Goal: Communication & Community: Answer question/provide support

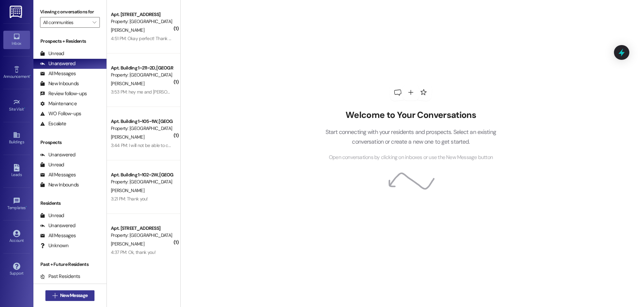
click at [59, 297] on span "New Message" at bounding box center [74, 295] width 30 height 7
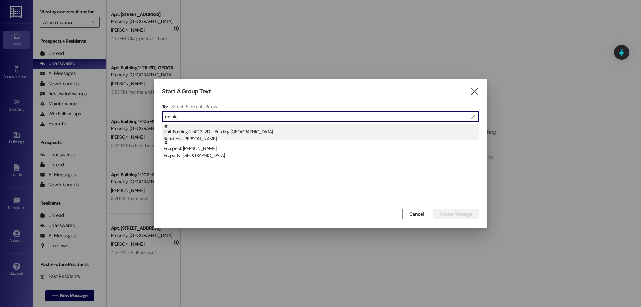
type input "monte"
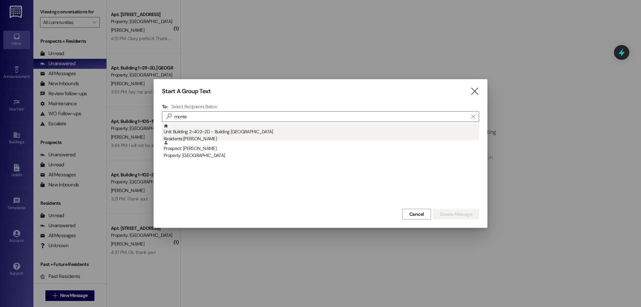
click at [237, 136] on div "Residents: [PERSON_NAME]" at bounding box center [322, 138] width 316 height 7
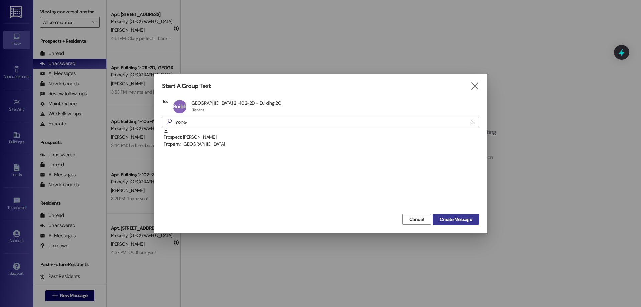
click at [455, 219] on span "Create Message" at bounding box center [456, 219] width 32 height 7
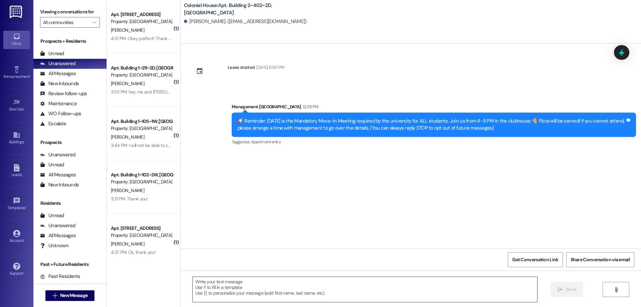
click at [401, 284] on textarea at bounding box center [365, 289] width 345 height 25
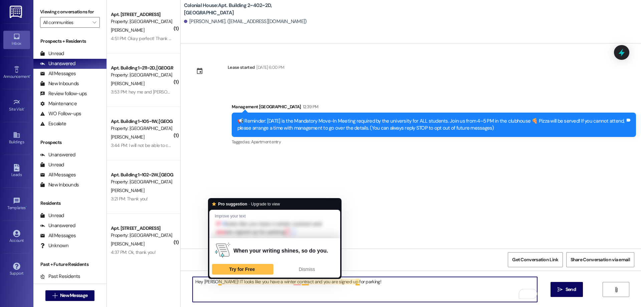
click at [216, 279] on textarea "Hey [PERSON_NAME]! IT looks like you have a winter contract and you are signed …" at bounding box center [365, 289] width 345 height 25
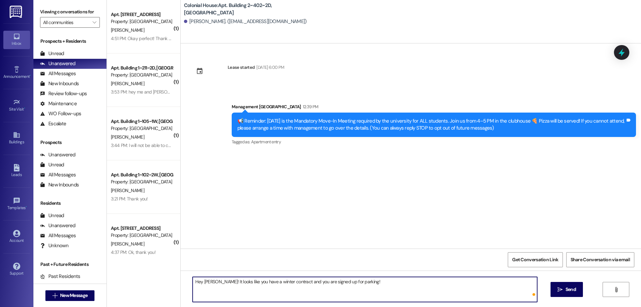
click at [381, 277] on textarea "Hey [PERSON_NAME]! It looks like you have a winter contract and you are signed …" at bounding box center [365, 289] width 345 height 25
click at [292, 281] on textarea "Hey [PERSON_NAME]! It looks like you have a winter contract and you are signed …" at bounding box center [365, 289] width 345 height 25
click at [381, 279] on textarea "Hey [PERSON_NAME]! It looks like you have a winter contract, and you are signed…" at bounding box center [365, 289] width 345 height 25
type textarea "Hey [PERSON_NAME]! It looks like you have a winter contract, and you are signed…"
click at [568, 284] on button " Send" at bounding box center [567, 289] width 32 height 15
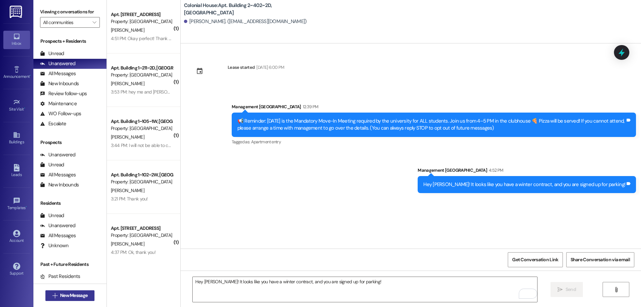
click at [65, 298] on span "New Message" at bounding box center [73, 295] width 27 height 7
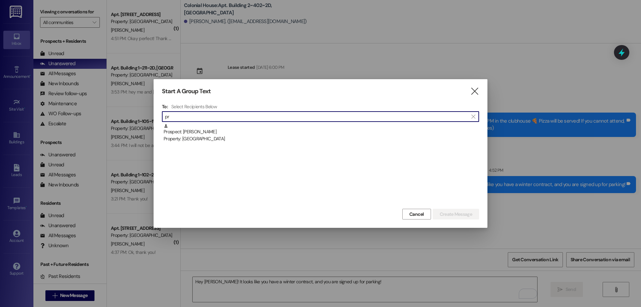
type input "p"
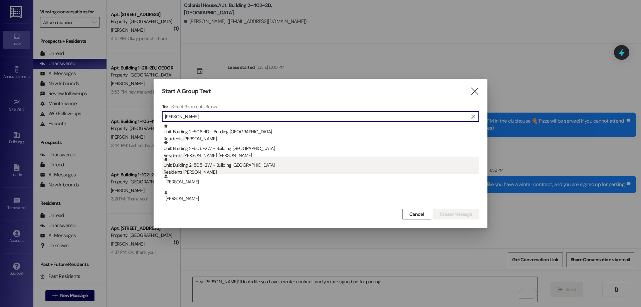
type input "[PERSON_NAME]"
click at [212, 165] on div "Unit: Building 2~505~2W - Building 2 Colonial House Residents: [PERSON_NAME]" at bounding box center [322, 166] width 316 height 19
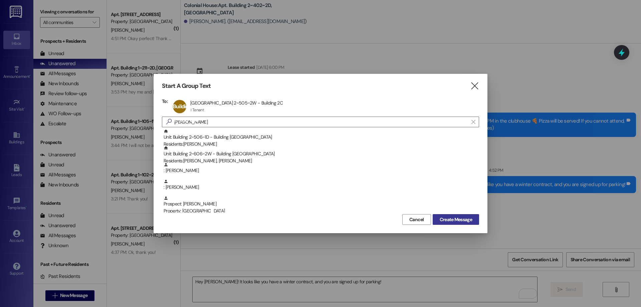
click at [458, 215] on button "Create Message" at bounding box center [456, 219] width 46 height 11
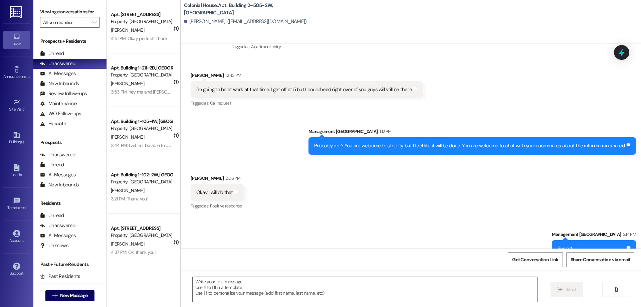
scroll to position [1313, 0]
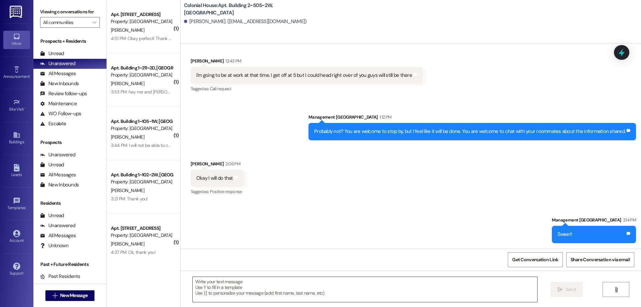
click at [325, 290] on textarea at bounding box center [365, 289] width 345 height 25
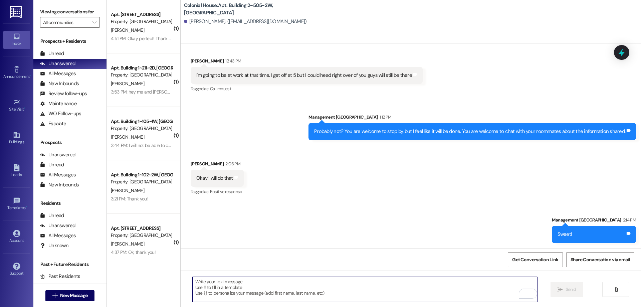
click at [434, 290] on textarea "To enrich screen reader interactions, please activate Accessibility in Grammarl…" at bounding box center [365, 289] width 345 height 25
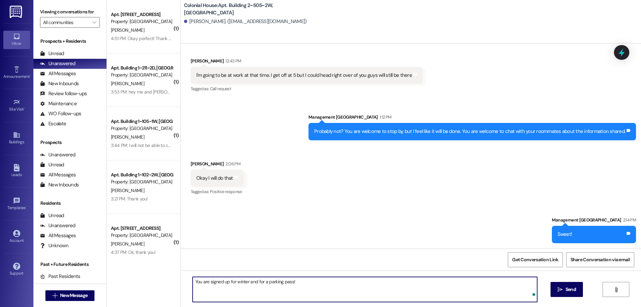
type textarea "You are signed up for winter and for a parking pass!"
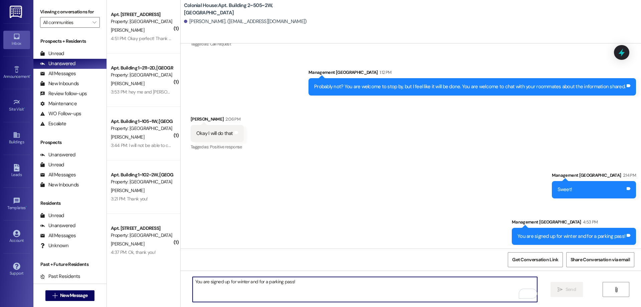
scroll to position [1359, 0]
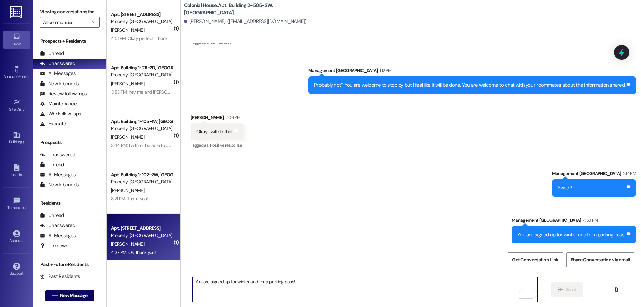
click at [140, 248] on div "4:37 PM: Ok, thank you! 4:37 PM: Ok, thank you!" at bounding box center [141, 252] width 63 height 8
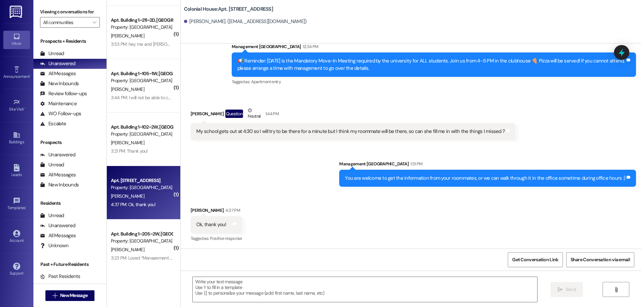
scroll to position [61, 0]
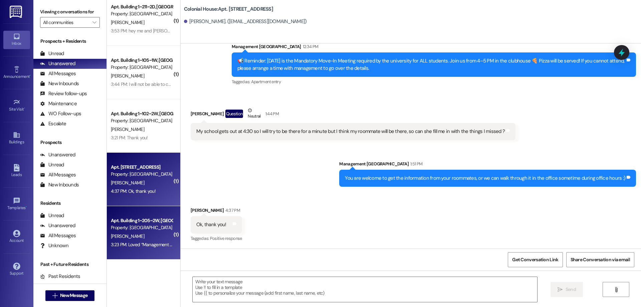
click at [140, 232] on div "[PERSON_NAME]" at bounding box center [141, 236] width 63 height 8
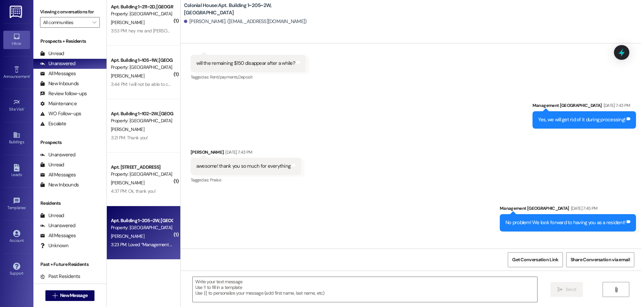
scroll to position [3162, 0]
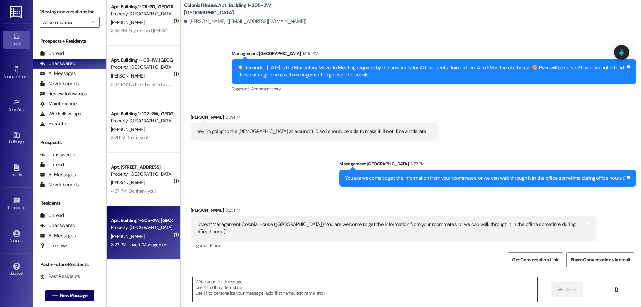
click at [386, 281] on textarea at bounding box center [365, 289] width 345 height 25
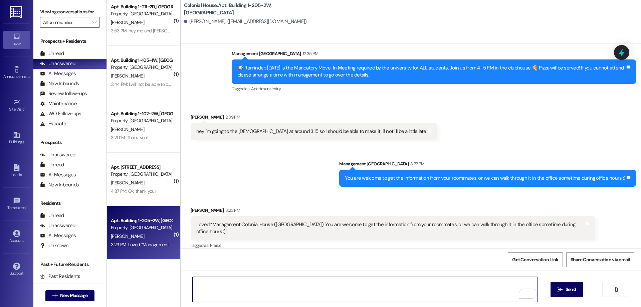
type textarea ":)"
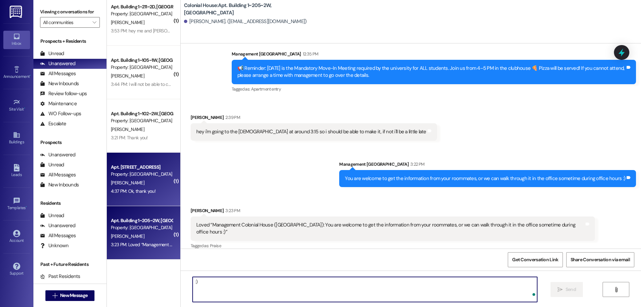
click at [142, 177] on div "Property: [GEOGRAPHIC_DATA]" at bounding box center [142, 174] width 62 height 7
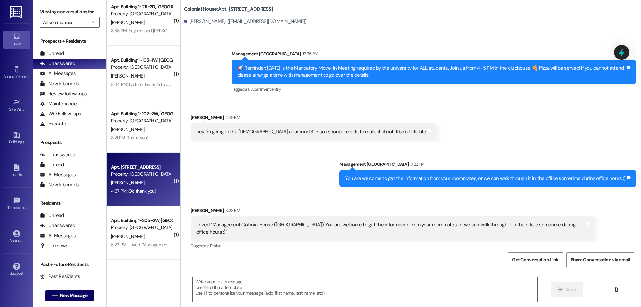
scroll to position [1093, 0]
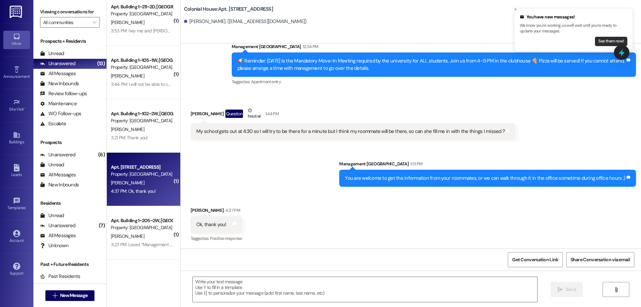
click at [610, 38] on button "See them now!" at bounding box center [611, 41] width 32 height 9
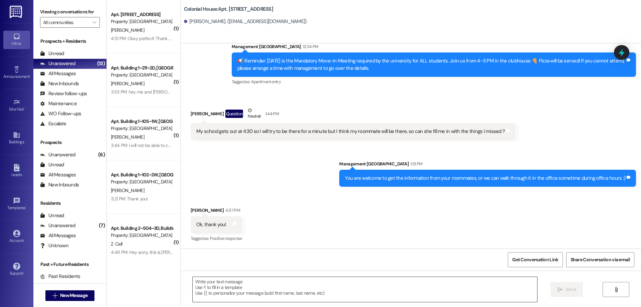
click at [465, 282] on textarea at bounding box center [365, 289] width 345 height 25
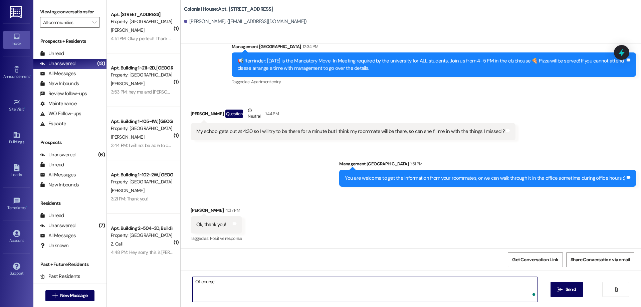
type textarea "Of course!"
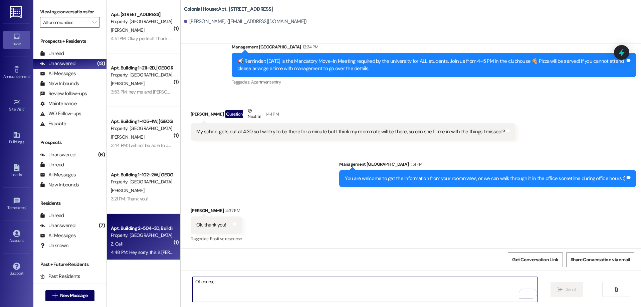
click at [155, 245] on div "Z. Call" at bounding box center [141, 244] width 63 height 8
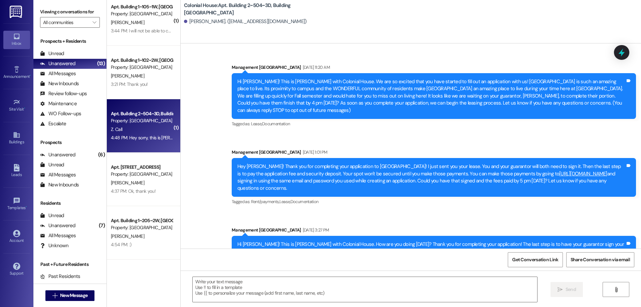
scroll to position [0, 0]
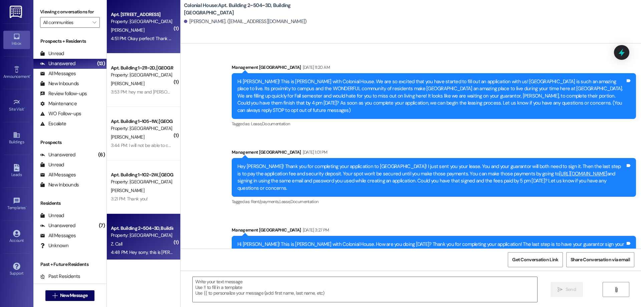
click at [126, 10] on div "Apt. Building 1~201~2D, Building 1 Colonial House Property: [GEOGRAPHIC_DATA]" at bounding box center [141, 18] width 63 height 16
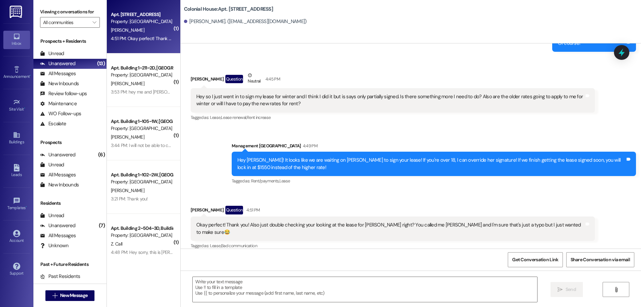
scroll to position [11432, 0]
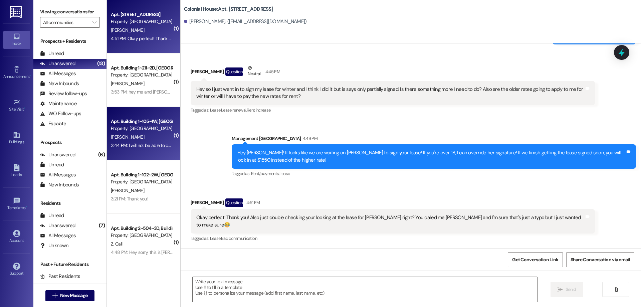
click at [121, 137] on span "[PERSON_NAME]" at bounding box center [127, 137] width 33 height 6
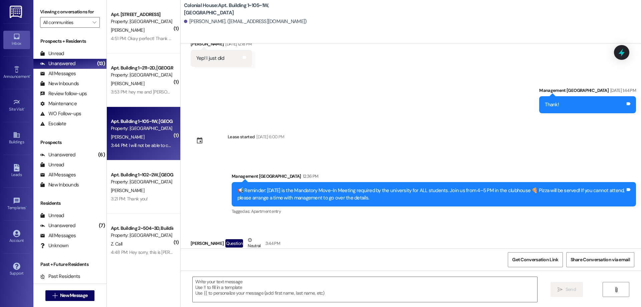
scroll to position [503, 0]
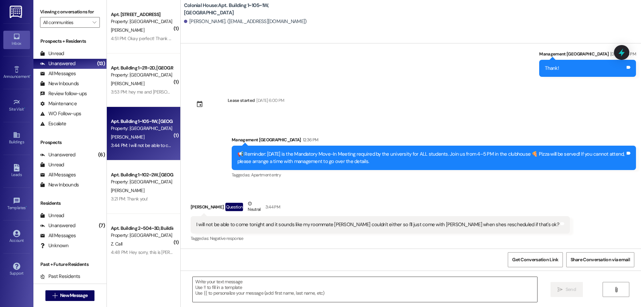
click at [422, 291] on textarea at bounding box center [365, 289] width 345 height 25
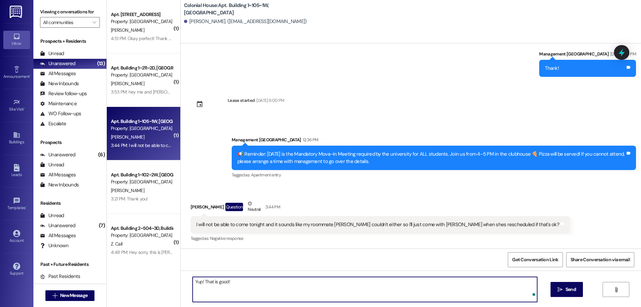
type textarea "Yup! That is good!"
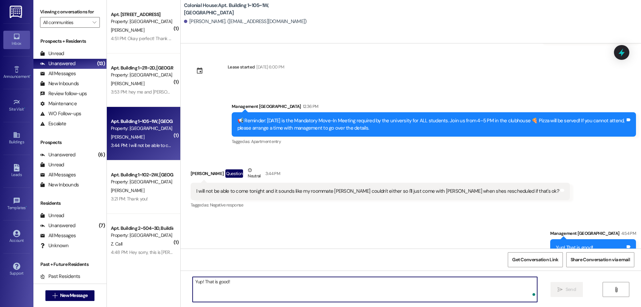
scroll to position [550, 0]
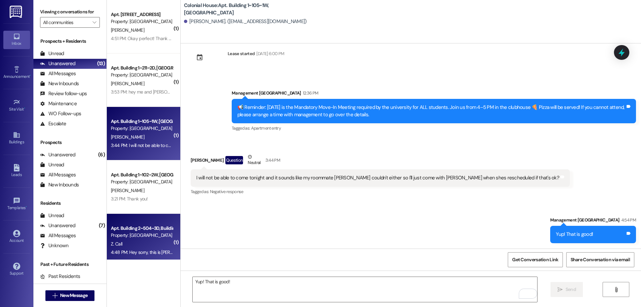
click at [143, 221] on div "Apt. Building 2~504~3D, Building 2 Colonial House Property: [GEOGRAPHIC_DATA] Z…" at bounding box center [143, 240] width 73 height 53
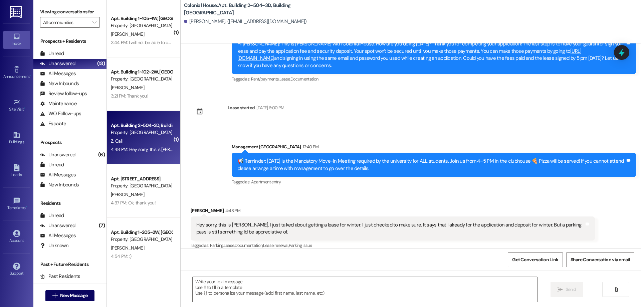
scroll to position [115, 0]
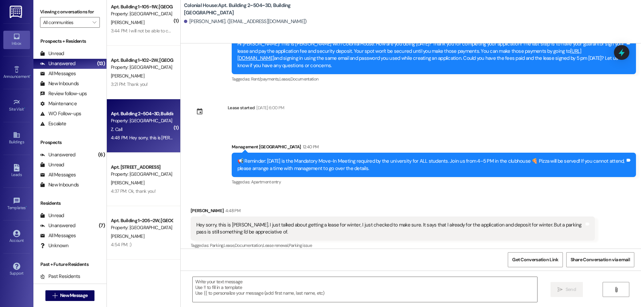
click at [434, 276] on div " Send " at bounding box center [411, 295] width 460 height 50
click at [446, 290] on textarea at bounding box center [365, 289] width 345 height 25
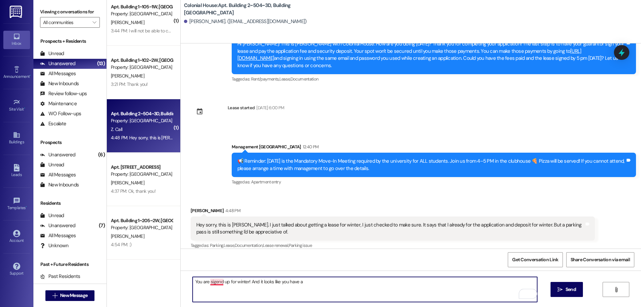
click at [213, 281] on textarea "You are sigend up for winter! And it looks like you have a" at bounding box center [365, 289] width 345 height 25
click at [327, 280] on textarea "You are signed up for winter! And it looks like you have a" at bounding box center [365, 289] width 345 height 25
type textarea "You are signed up for winter! And it looks like you have a parking pass for the…"
click at [568, 289] on span "Send" at bounding box center [571, 289] width 10 height 7
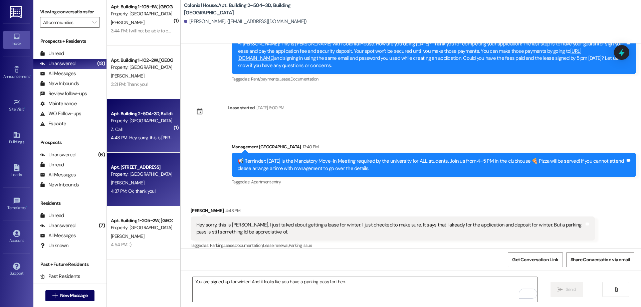
click at [160, 193] on div "4:37 PM: Ok, thank you! 4:37 PM: Ok, thank you!" at bounding box center [141, 191] width 63 height 8
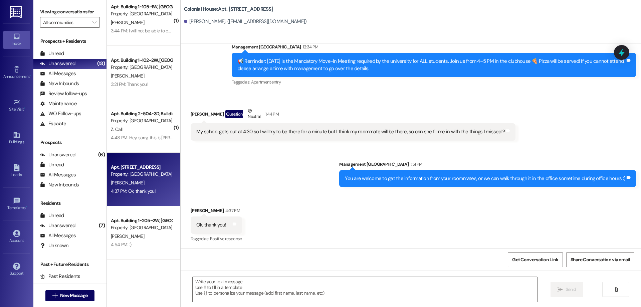
scroll to position [1139, 0]
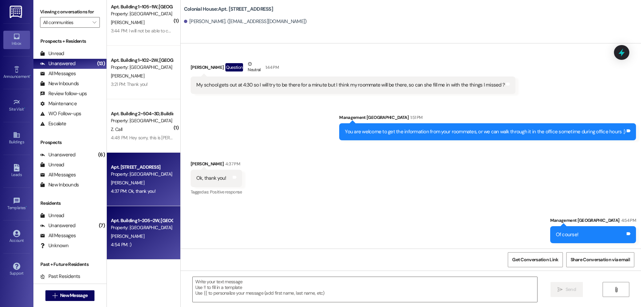
click at [158, 226] on div "Property: [GEOGRAPHIC_DATA]" at bounding box center [142, 227] width 62 height 7
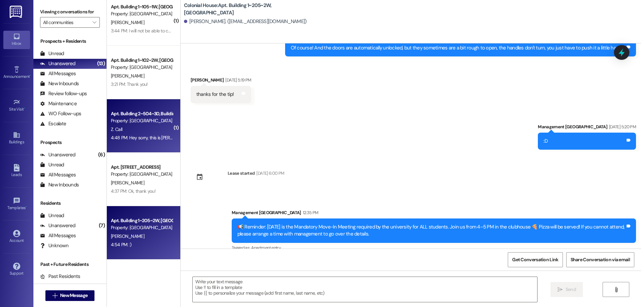
click at [117, 145] on div "Apt. Building 2~504~3D, Building 2 Colonial House Property: [GEOGRAPHIC_DATA] Z…" at bounding box center [143, 125] width 73 height 53
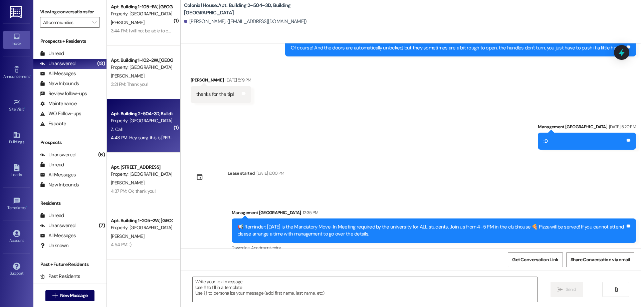
scroll to position [257, 0]
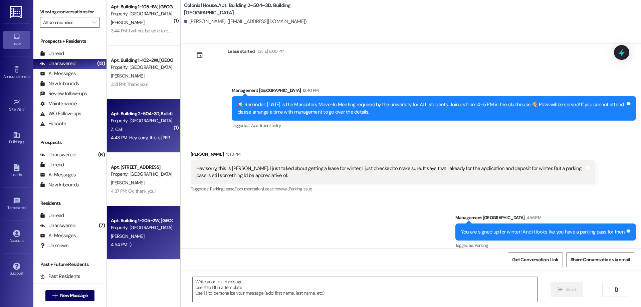
click at [151, 237] on div "[PERSON_NAME]" at bounding box center [141, 236] width 63 height 8
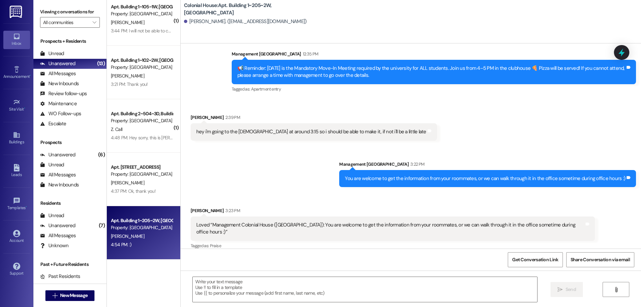
scroll to position [3208, 0]
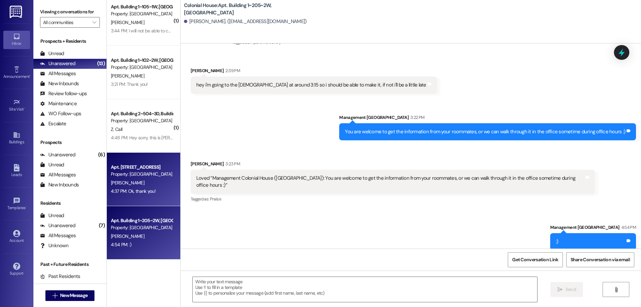
click at [112, 184] on span "[PERSON_NAME]" at bounding box center [127, 183] width 33 height 6
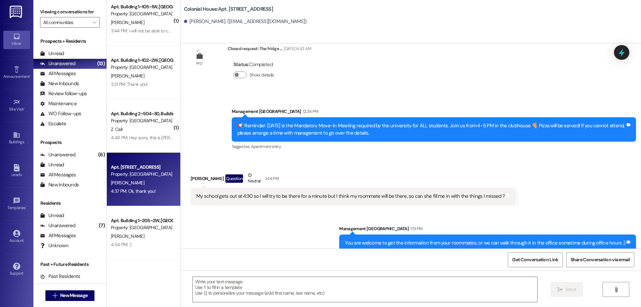
scroll to position [1139, 0]
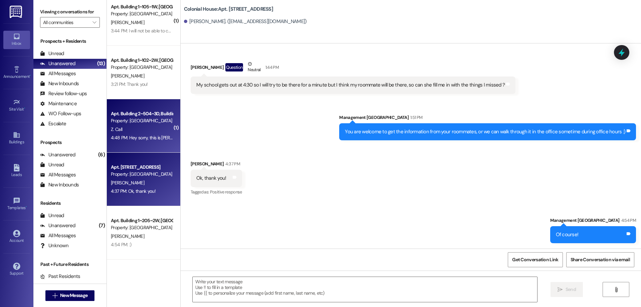
click at [141, 140] on div "4:48 PM: Hey sorry, this is [PERSON_NAME]. I just talked about getting a lease …" at bounding box center [339, 138] width 456 height 6
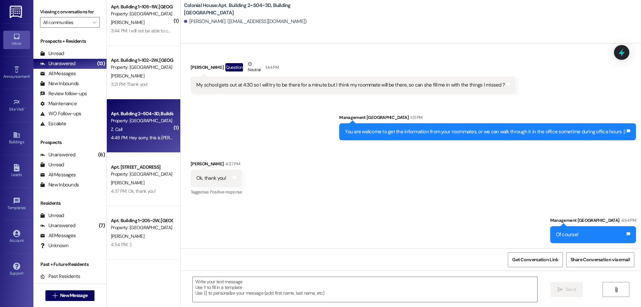
scroll to position [257, 0]
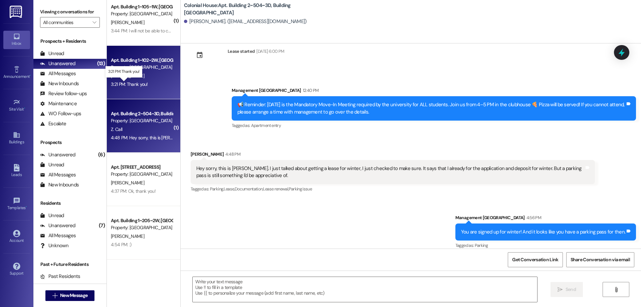
click at [111, 86] on div "3:21 PM: Thank you! 3:21 PM: Thank you!" at bounding box center [129, 84] width 37 height 6
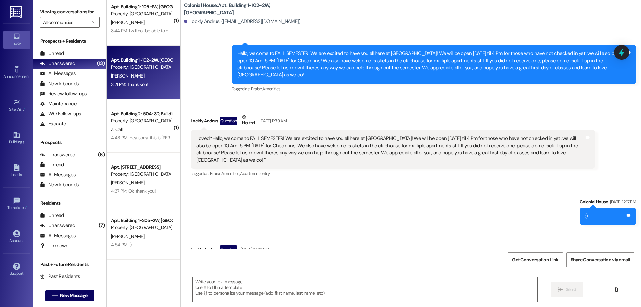
scroll to position [20041, 0]
